Goal: Entertainment & Leisure: Consume media (video, audio)

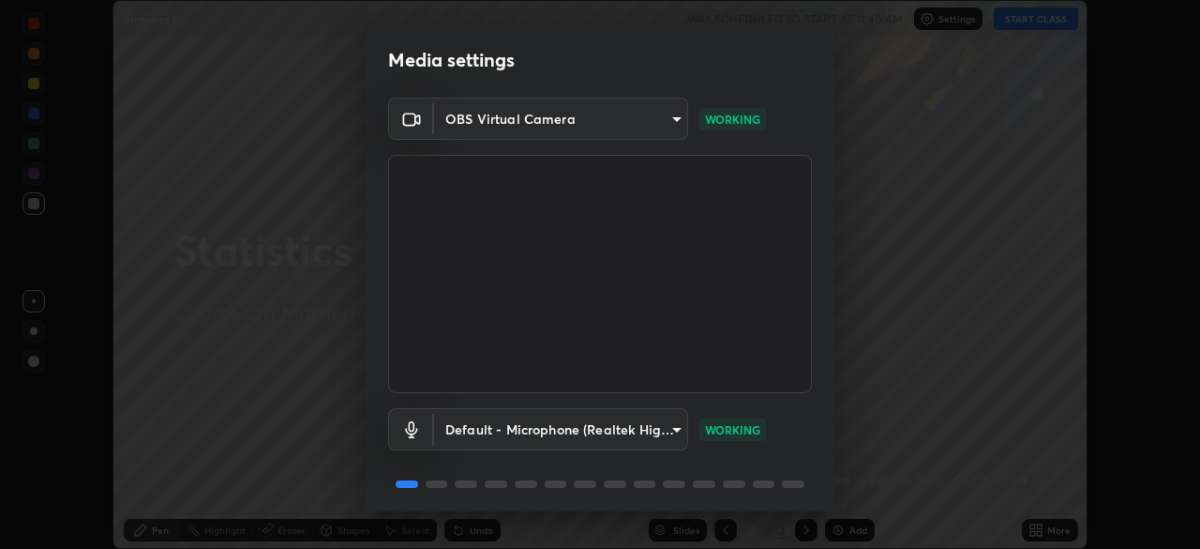
scroll to position [67, 0]
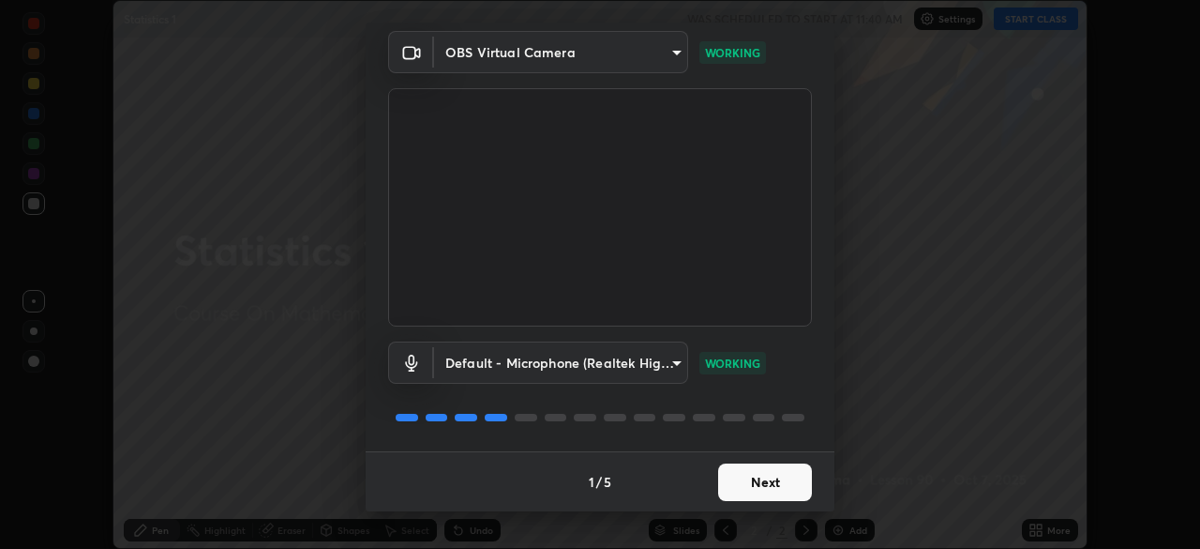
click at [752, 483] on button "Next" at bounding box center [765, 482] width 94 height 38
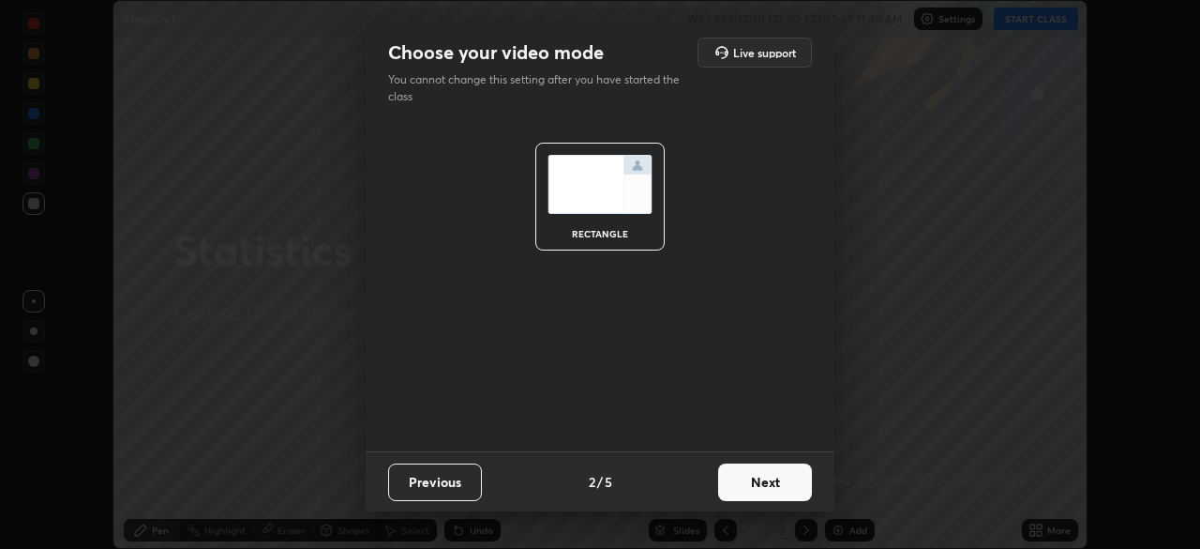
click at [751, 486] on button "Next" at bounding box center [765, 482] width 94 height 38
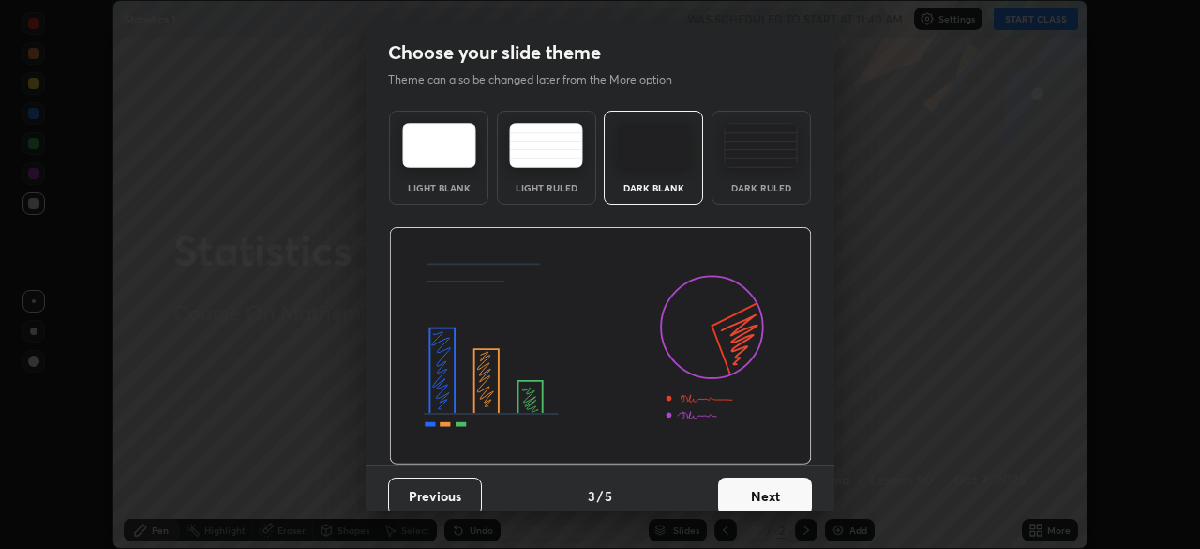
click at [758, 497] on button "Next" at bounding box center [765, 496] width 94 height 38
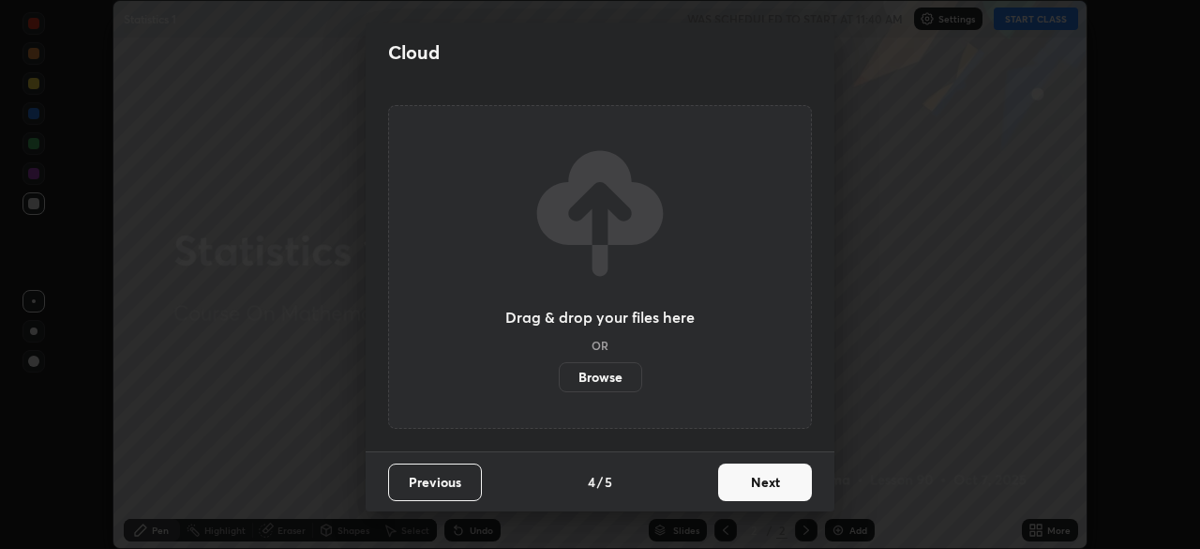
click at [746, 479] on button "Next" at bounding box center [765, 482] width 94 height 38
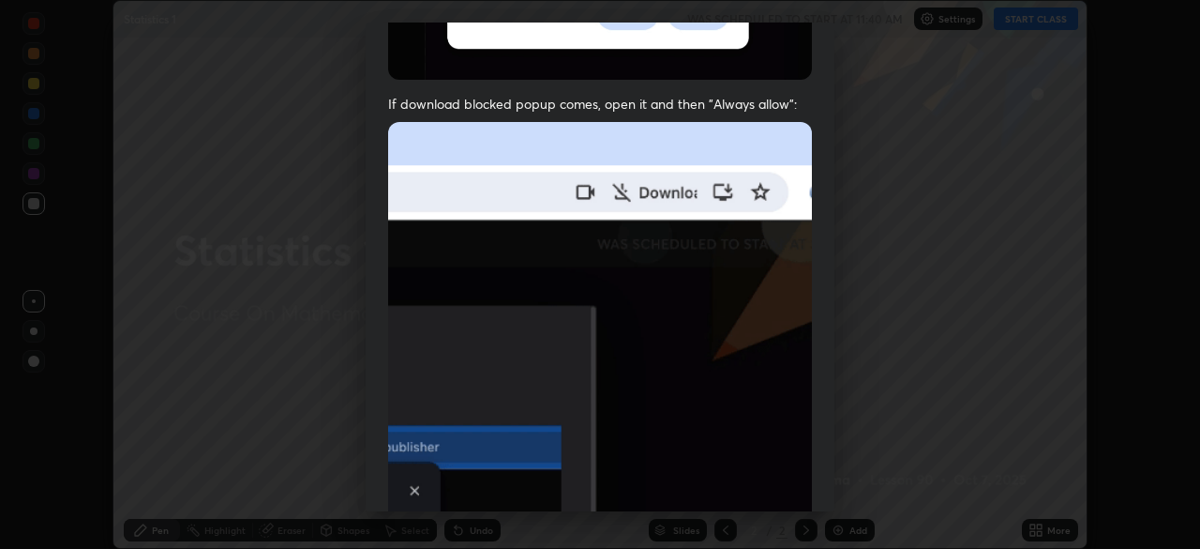
scroll to position [449, 0]
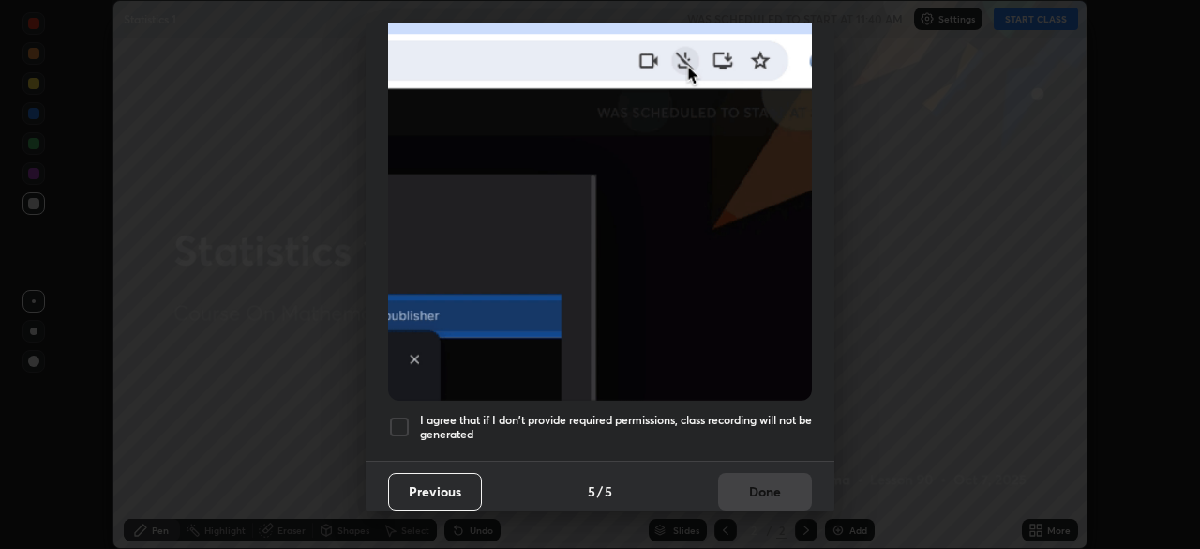
click at [725, 413] on h5 "I agree that if I don't provide required permissions, class recording will not …" at bounding box center [616, 427] width 392 height 29
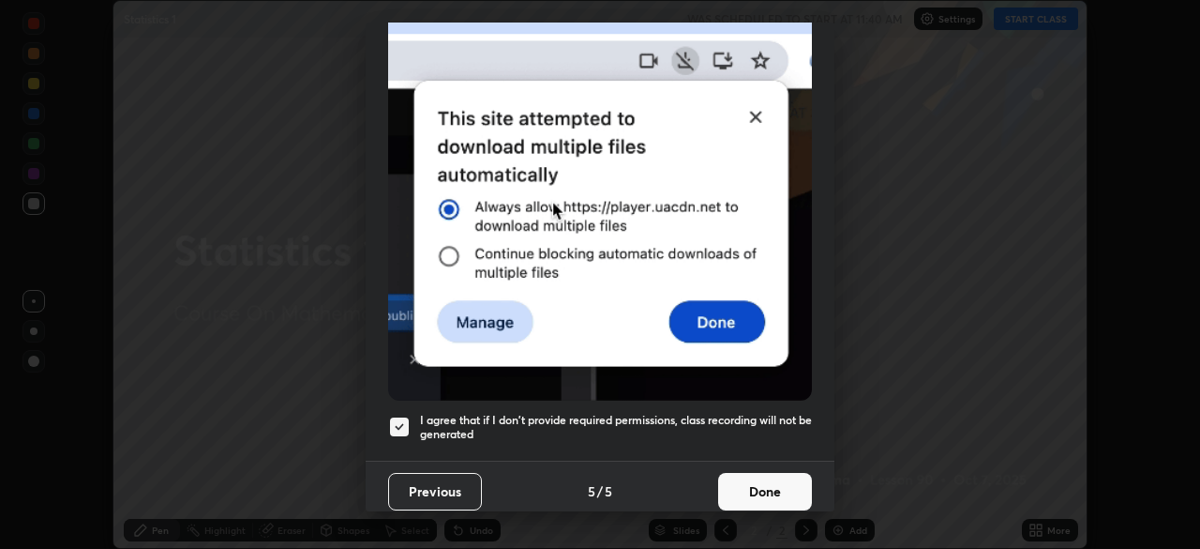
click at [752, 485] on button "Done" at bounding box center [765, 492] width 94 height 38
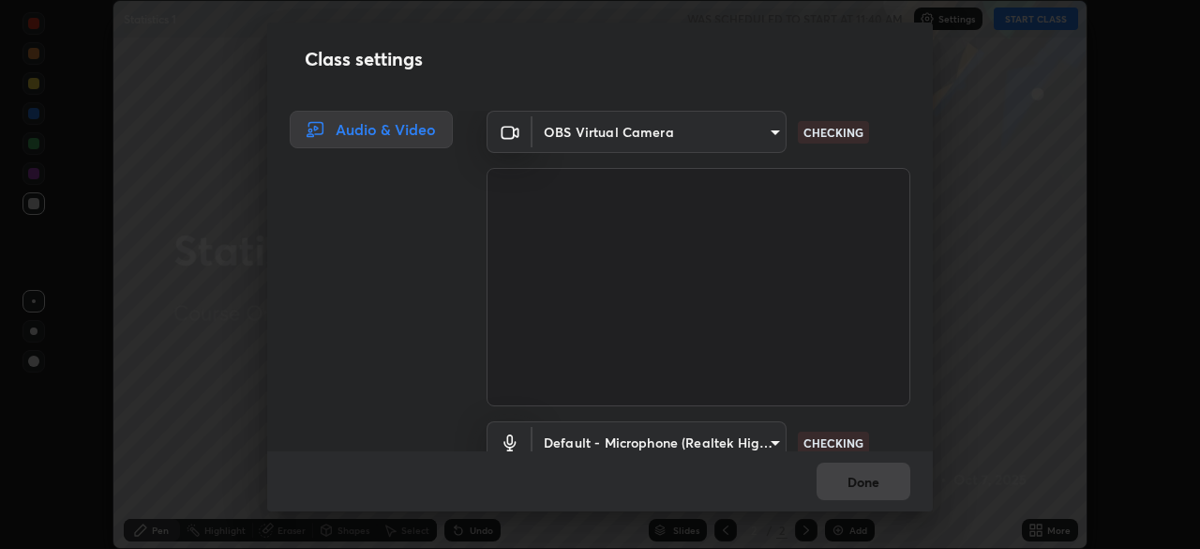
scroll to position [85, 0]
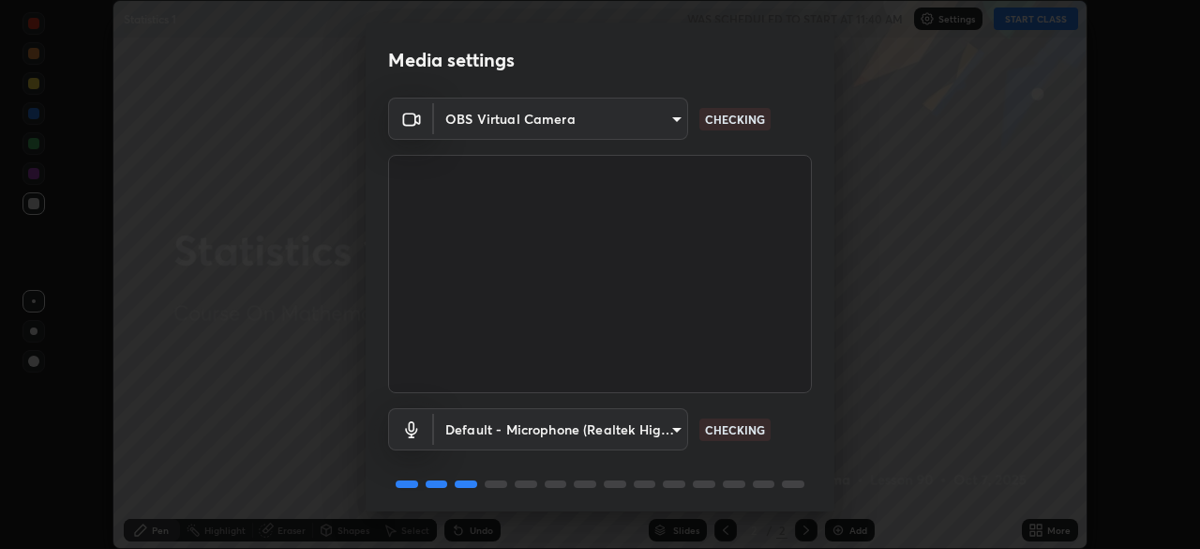
scroll to position [67, 0]
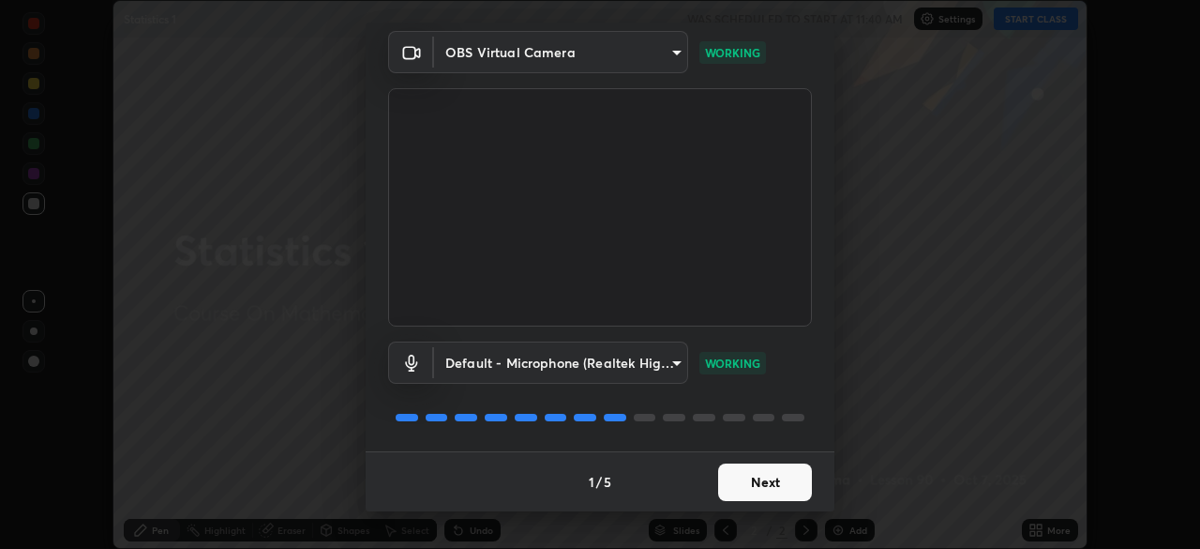
click at [765, 478] on button "Next" at bounding box center [765, 482] width 94 height 38
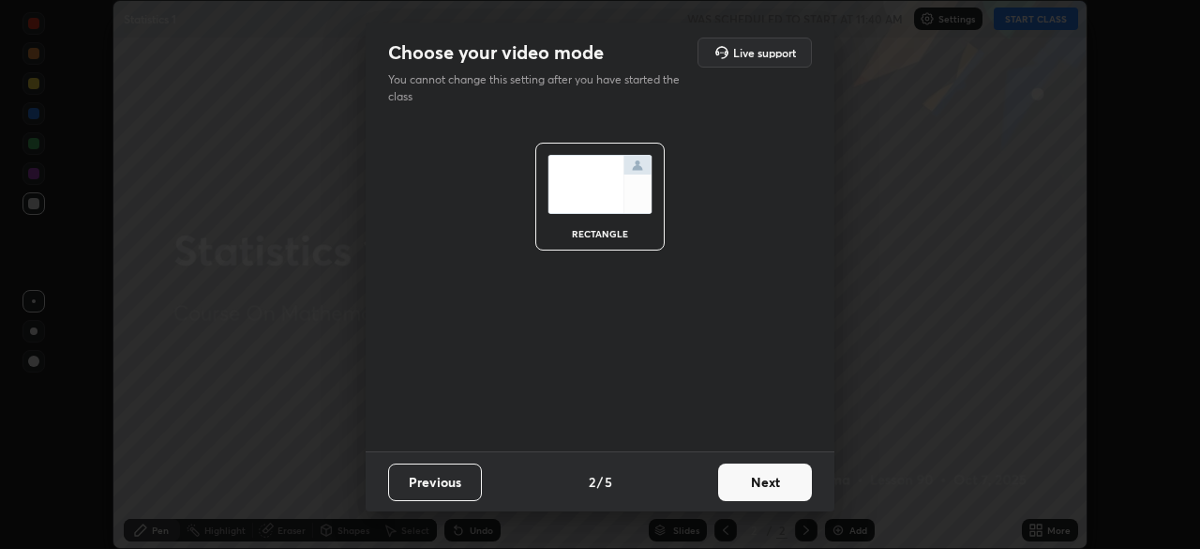
scroll to position [0, 0]
click at [771, 483] on button "Next" at bounding box center [765, 482] width 94 height 38
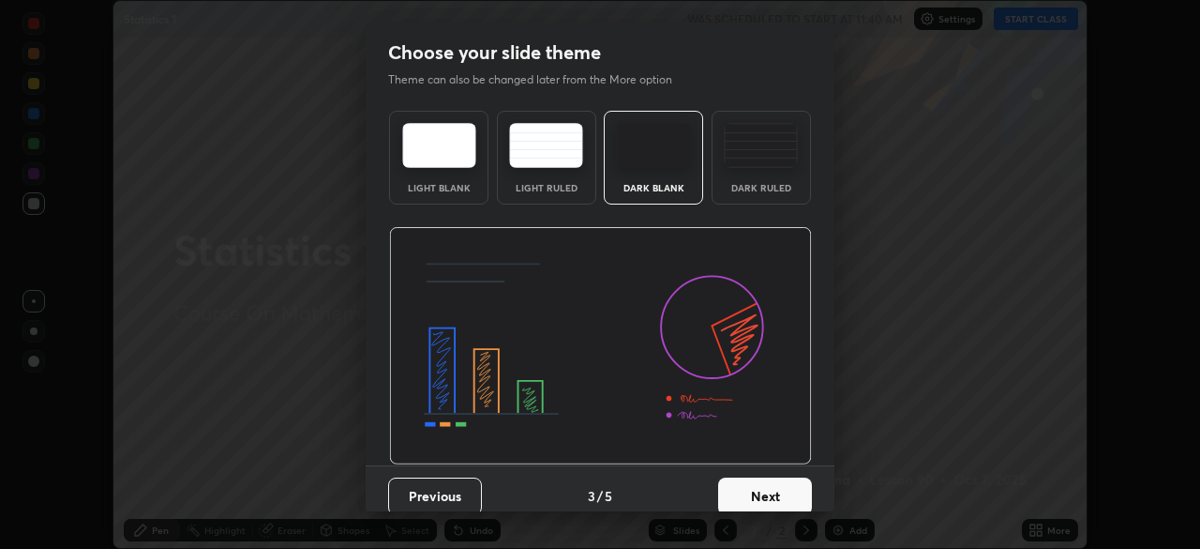
click at [776, 488] on button "Next" at bounding box center [765, 496] width 94 height 38
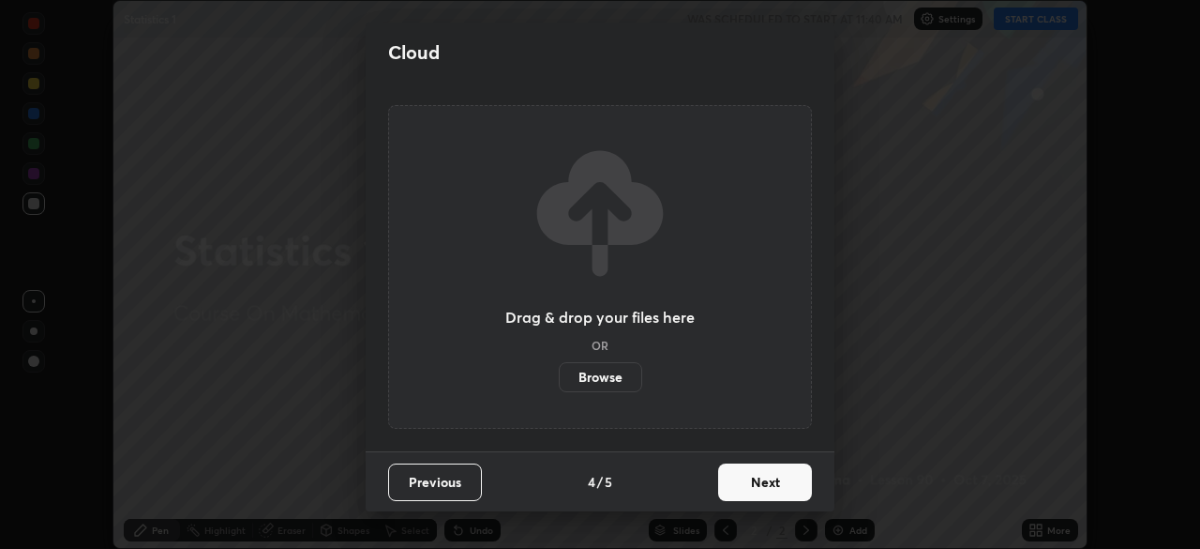
click at [772, 483] on button "Next" at bounding box center [765, 482] width 94 height 38
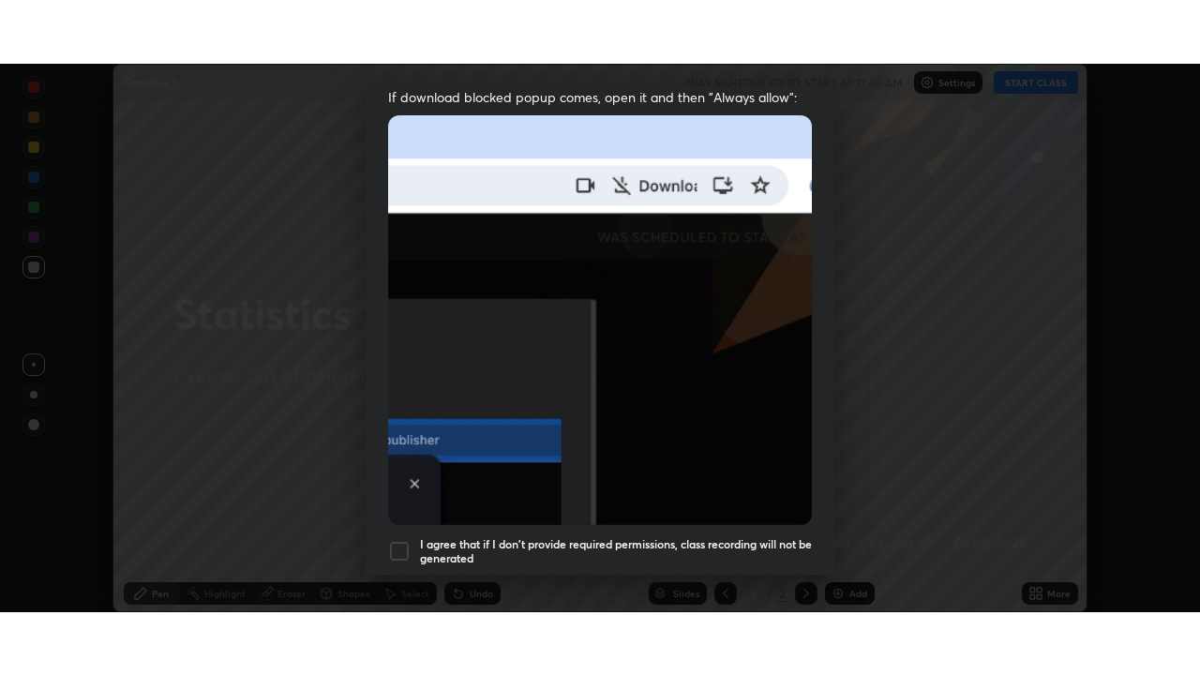
scroll to position [449, 0]
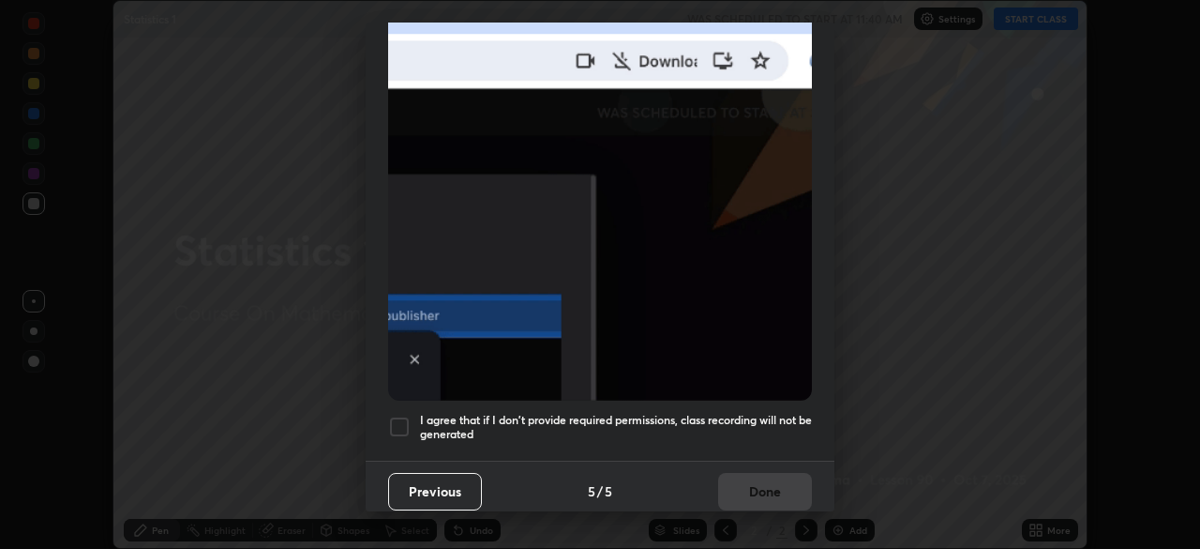
click at [394, 415] on div at bounding box center [399, 426] width 23 height 23
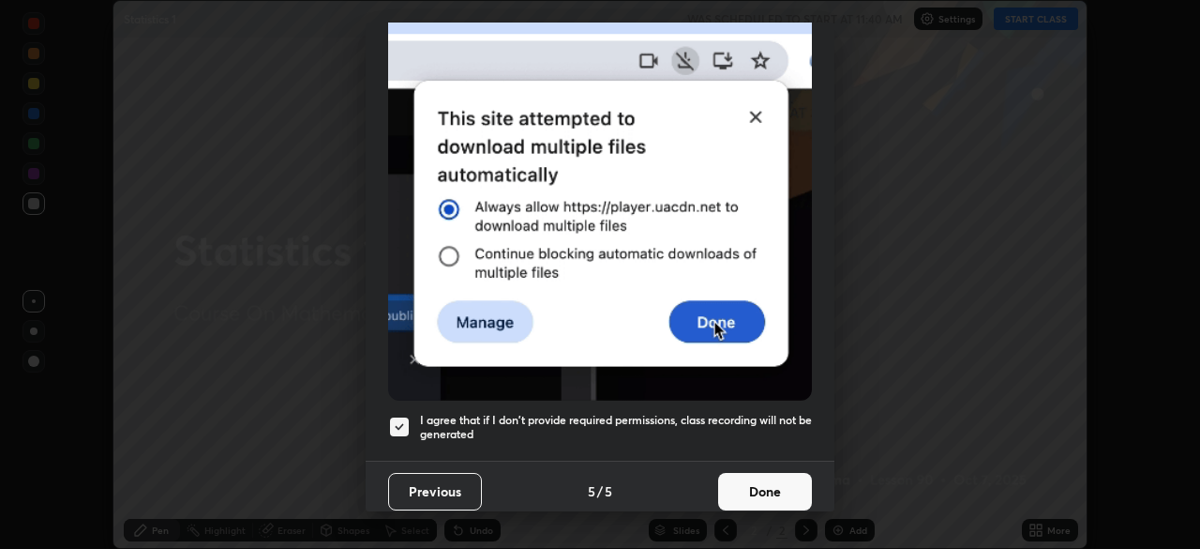
click at [748, 479] on button "Done" at bounding box center [765, 492] width 94 height 38
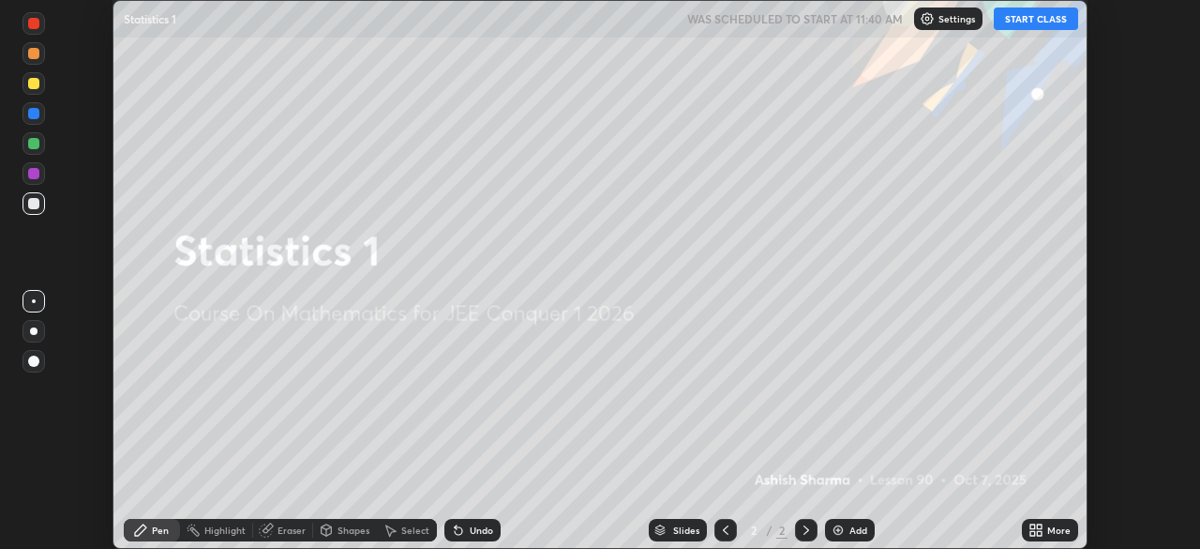
click at [1034, 15] on button "START CLASS" at bounding box center [1036, 19] width 84 height 23
click at [1041, 530] on icon at bounding box center [1036, 529] width 15 height 15
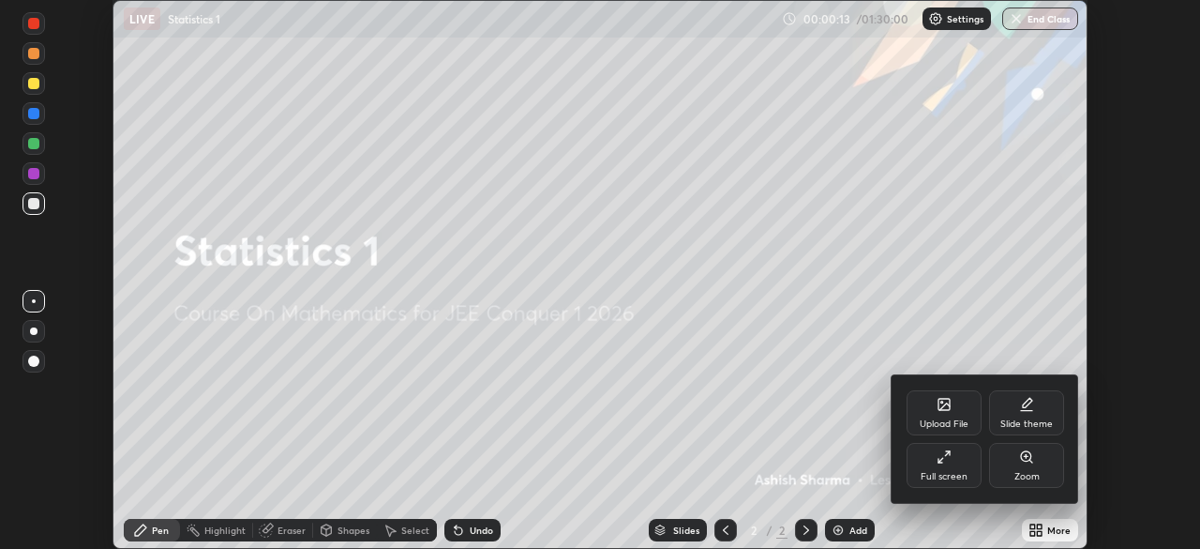
click at [946, 466] on div "Full screen" at bounding box center [944, 465] width 75 height 45
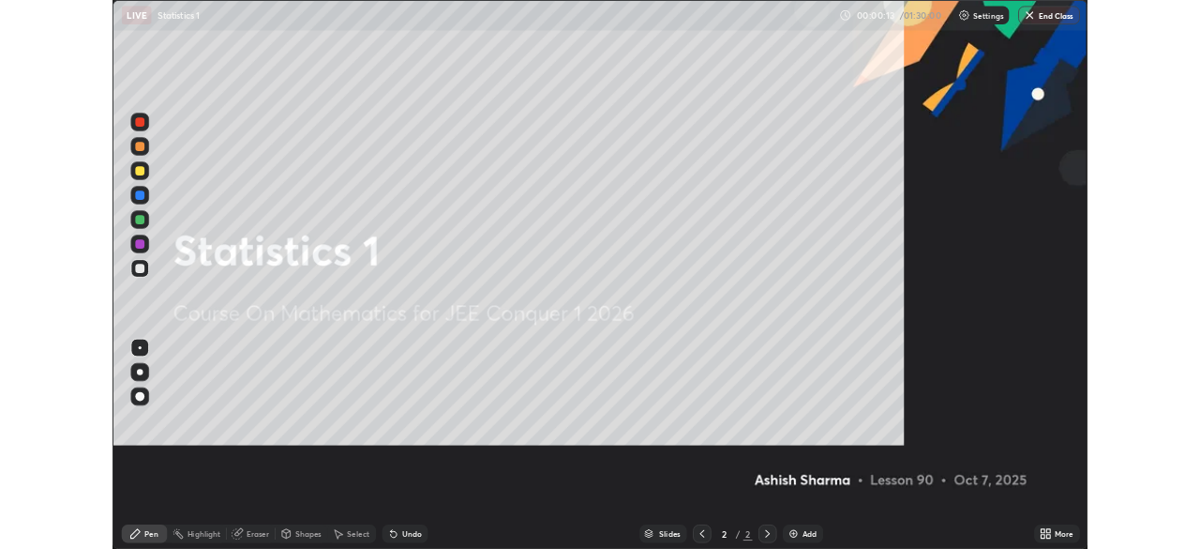
scroll to position [675, 1200]
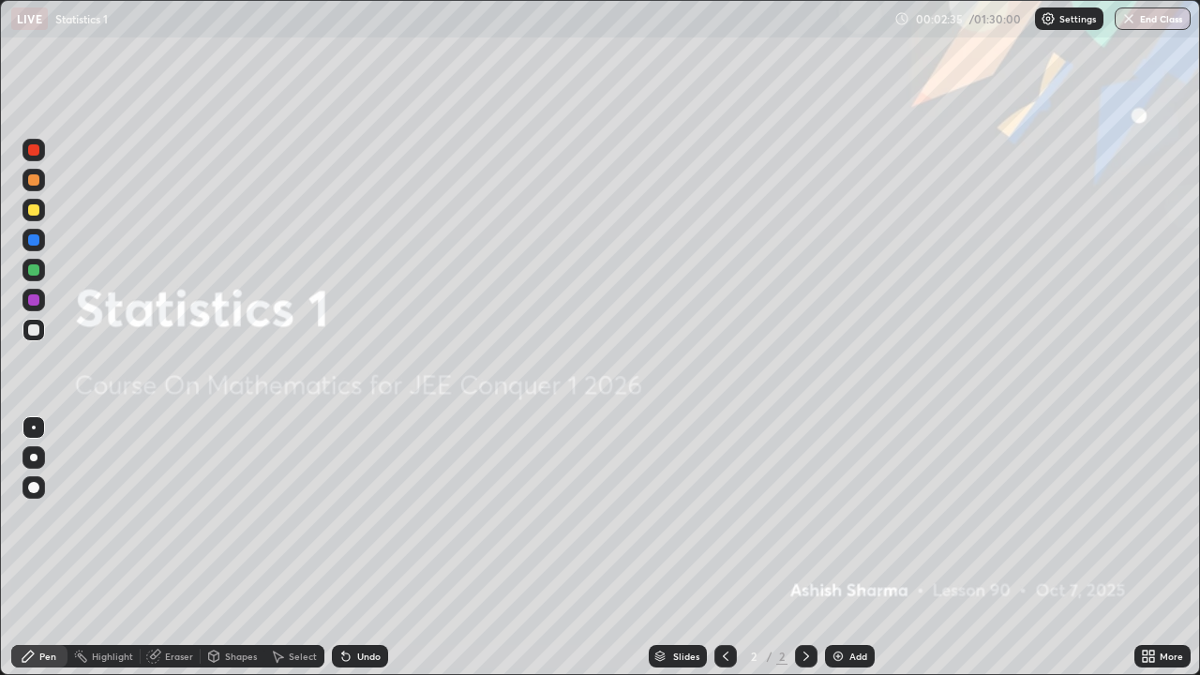
click at [1165, 548] on div "More" at bounding box center [1171, 656] width 23 height 9
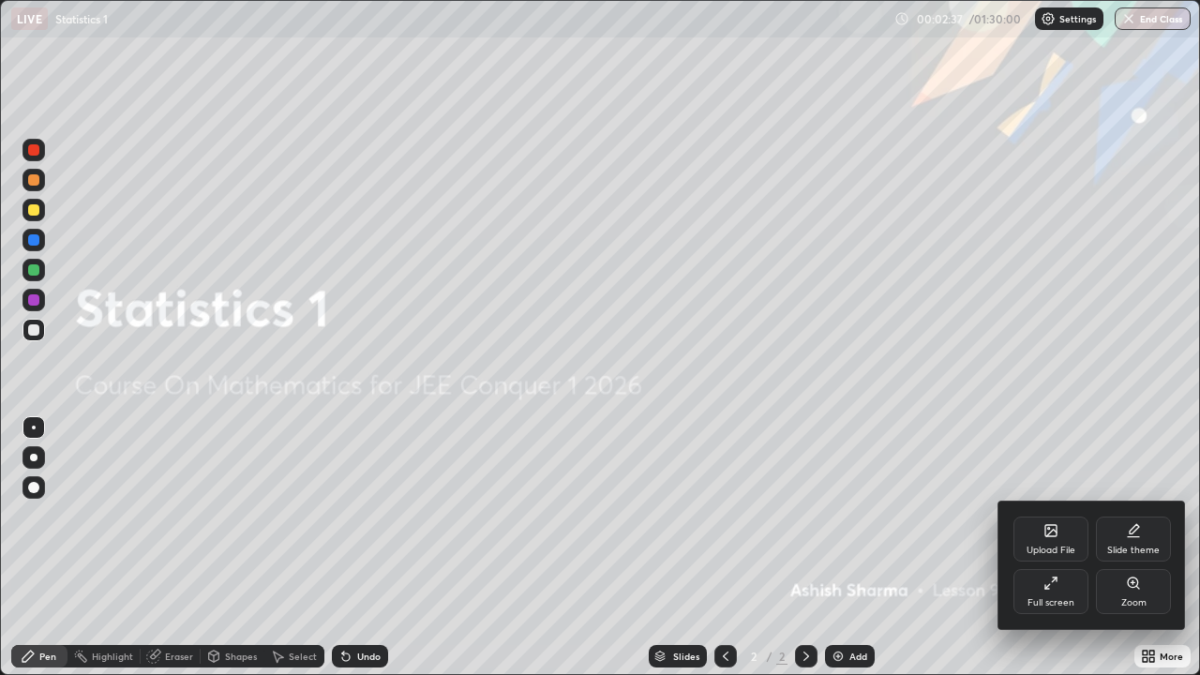
click at [1054, 548] on div "Full screen" at bounding box center [1051, 591] width 75 height 45
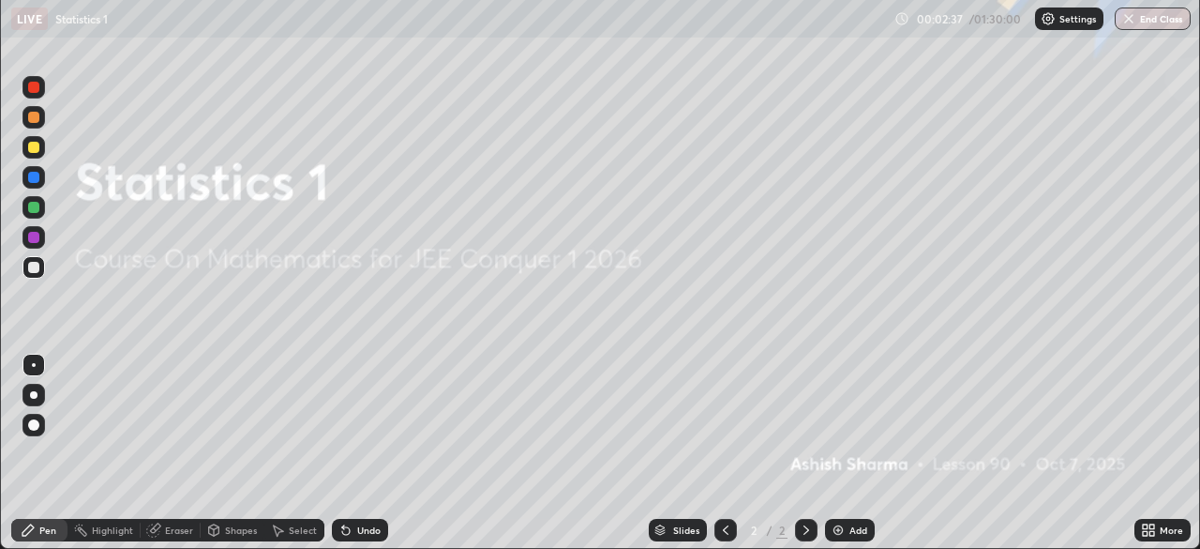
scroll to position [93214, 92562]
